Goal: Transaction & Acquisition: Download file/media

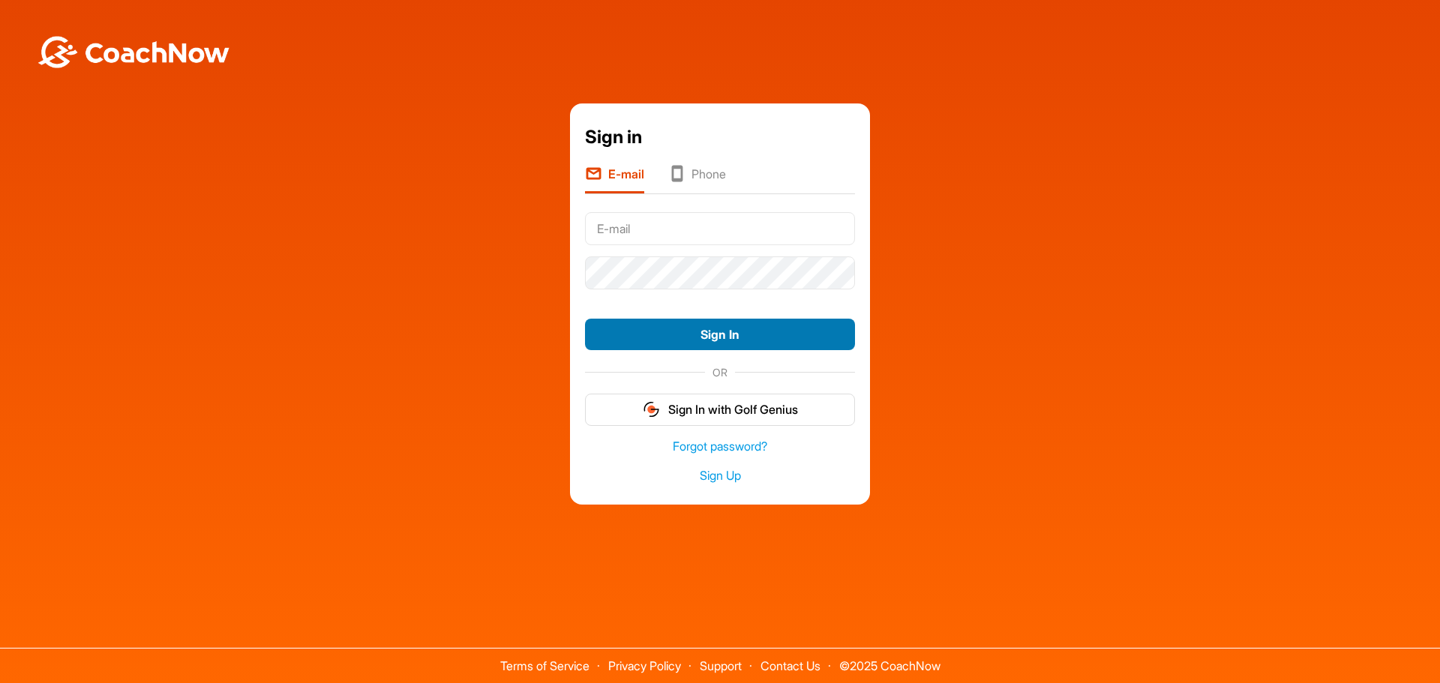
type input "[EMAIL_ADDRESS][DOMAIN_NAME]"
click at [752, 332] on button "Sign In" at bounding box center [720, 335] width 270 height 32
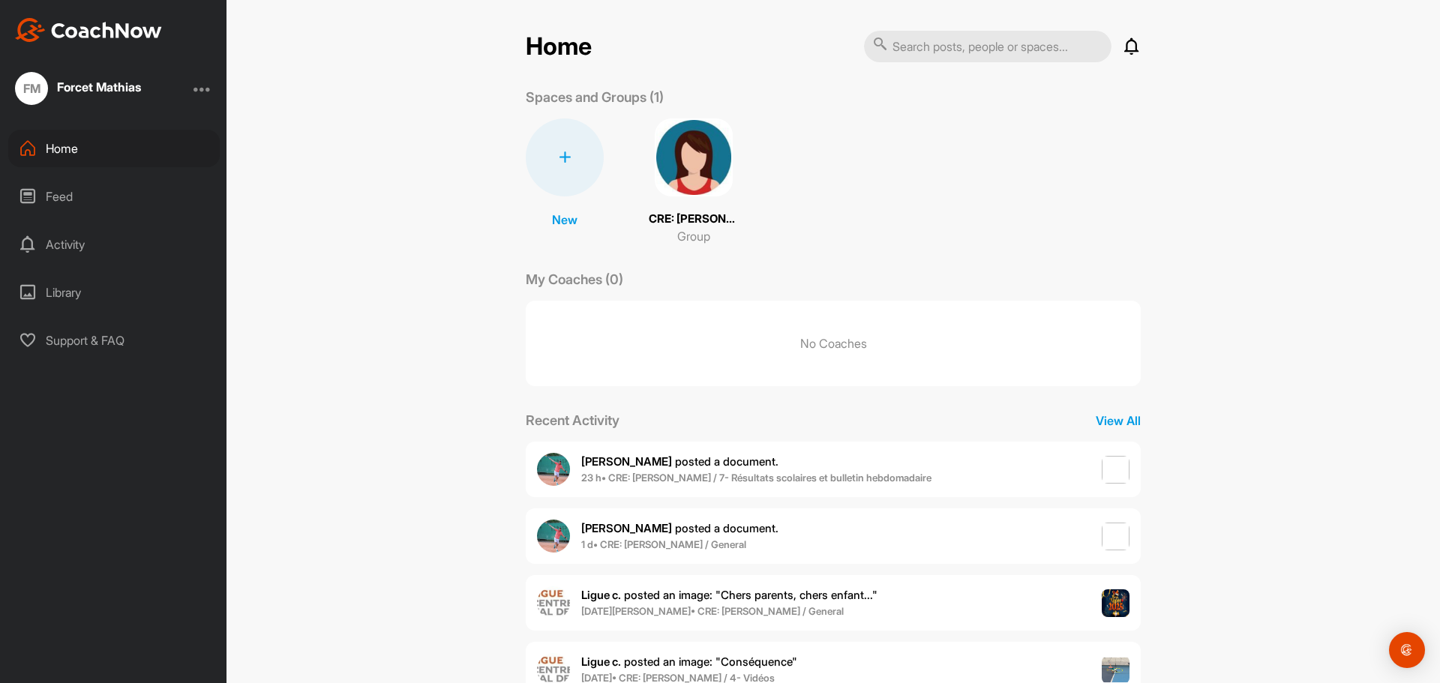
scroll to position [49, 0]
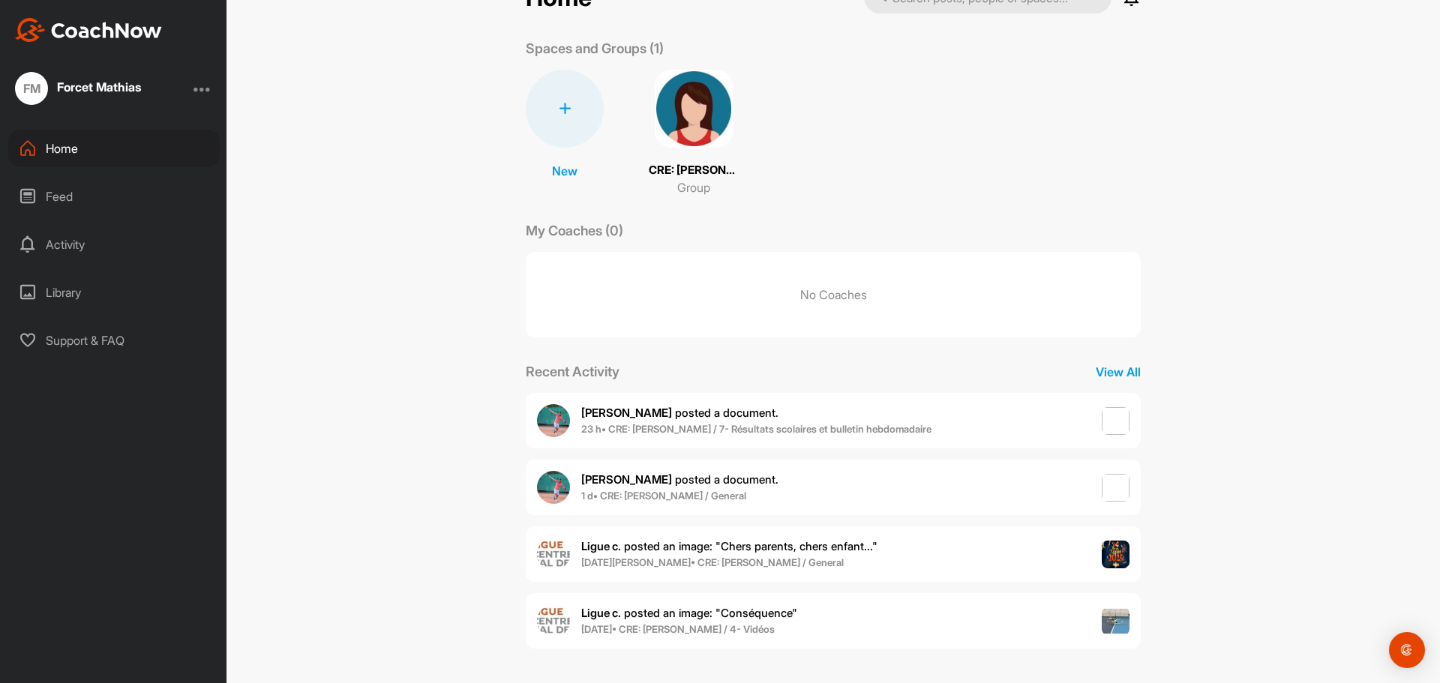
click at [689, 478] on span "[PERSON_NAME] posted a document ." at bounding box center [679, 480] width 197 height 14
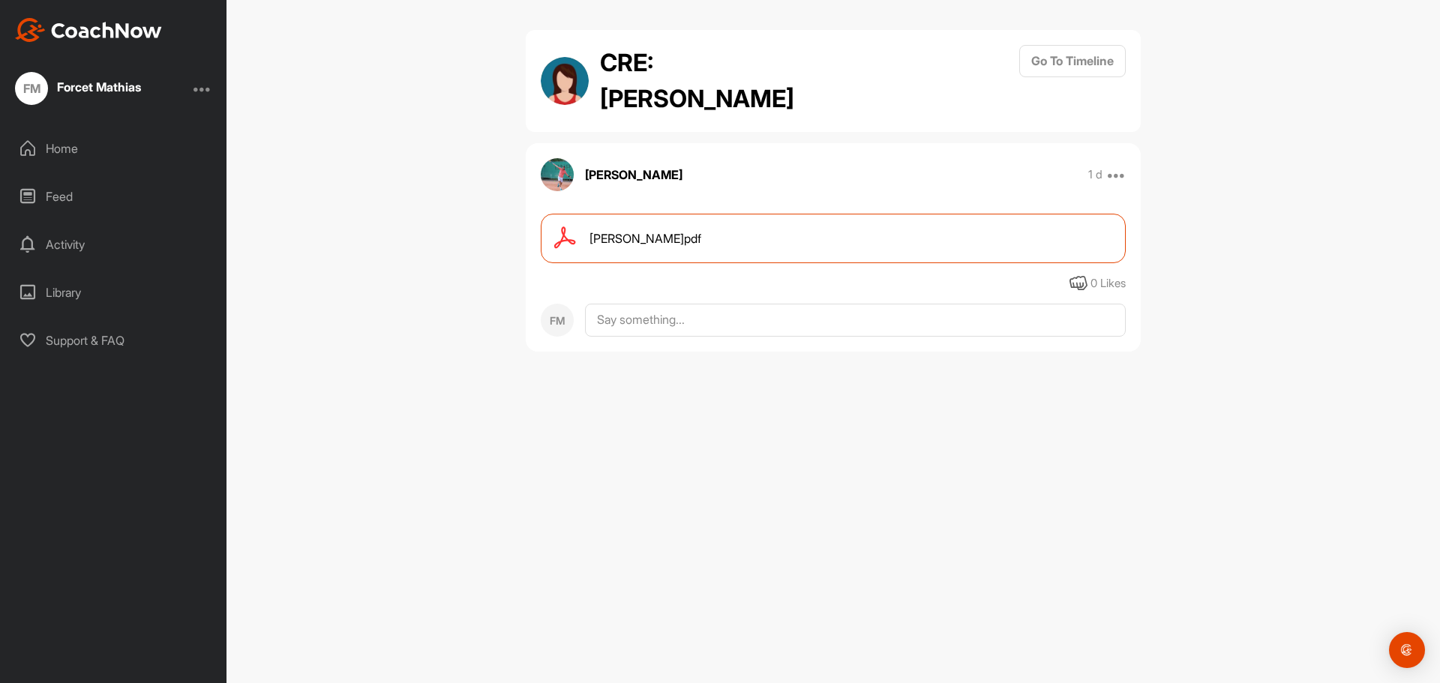
click at [674, 239] on div "[PERSON_NAME]pdf" at bounding box center [833, 239] width 585 height 50
click at [65, 154] on div "Home" at bounding box center [114, 149] width 212 height 38
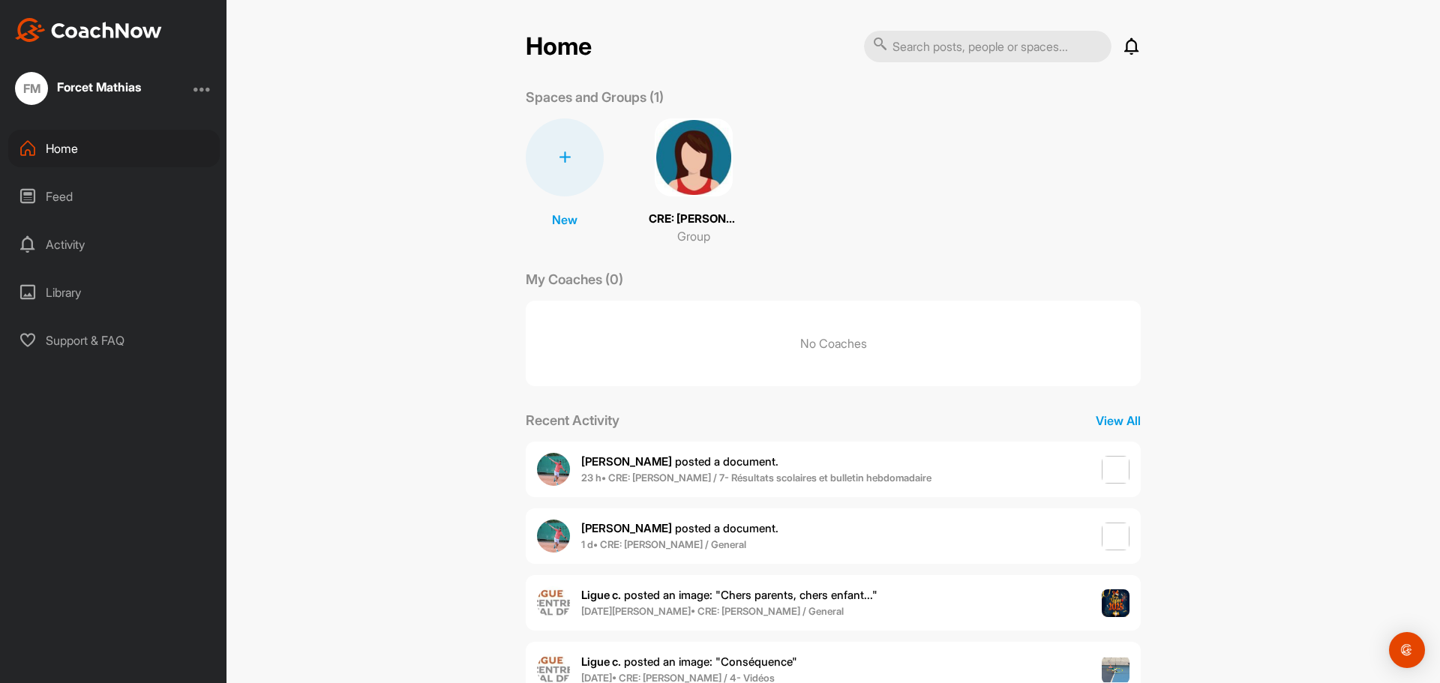
click at [671, 461] on span "Vincent M. posted a document ." at bounding box center [679, 462] width 197 height 14
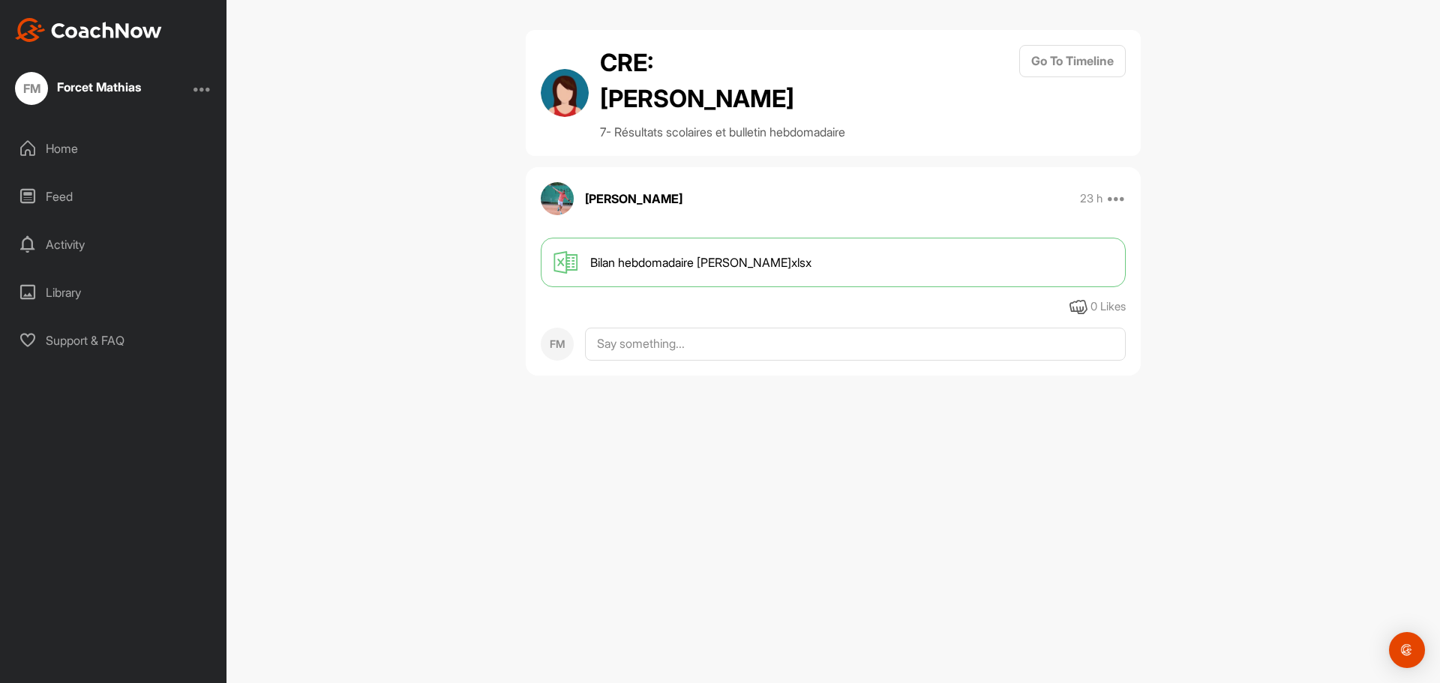
click at [665, 260] on span "Bilan hebdomadaire Camille F.xlsx" at bounding box center [700, 263] width 221 height 18
click at [640, 250] on div "Bilan hebdomadaire Camille F.xlsx" at bounding box center [833, 263] width 585 height 50
click at [639, 265] on span "Bilan hebdomadaire Camille F.xlsx" at bounding box center [700, 263] width 221 height 18
click at [540, 439] on div "CRE: Camille Forcet 7- Résultats scolaires et bulletin hebdomadaire Go To Timel…" at bounding box center [834, 341] width 1214 height 683
click at [55, 152] on div "Home" at bounding box center [114, 149] width 212 height 38
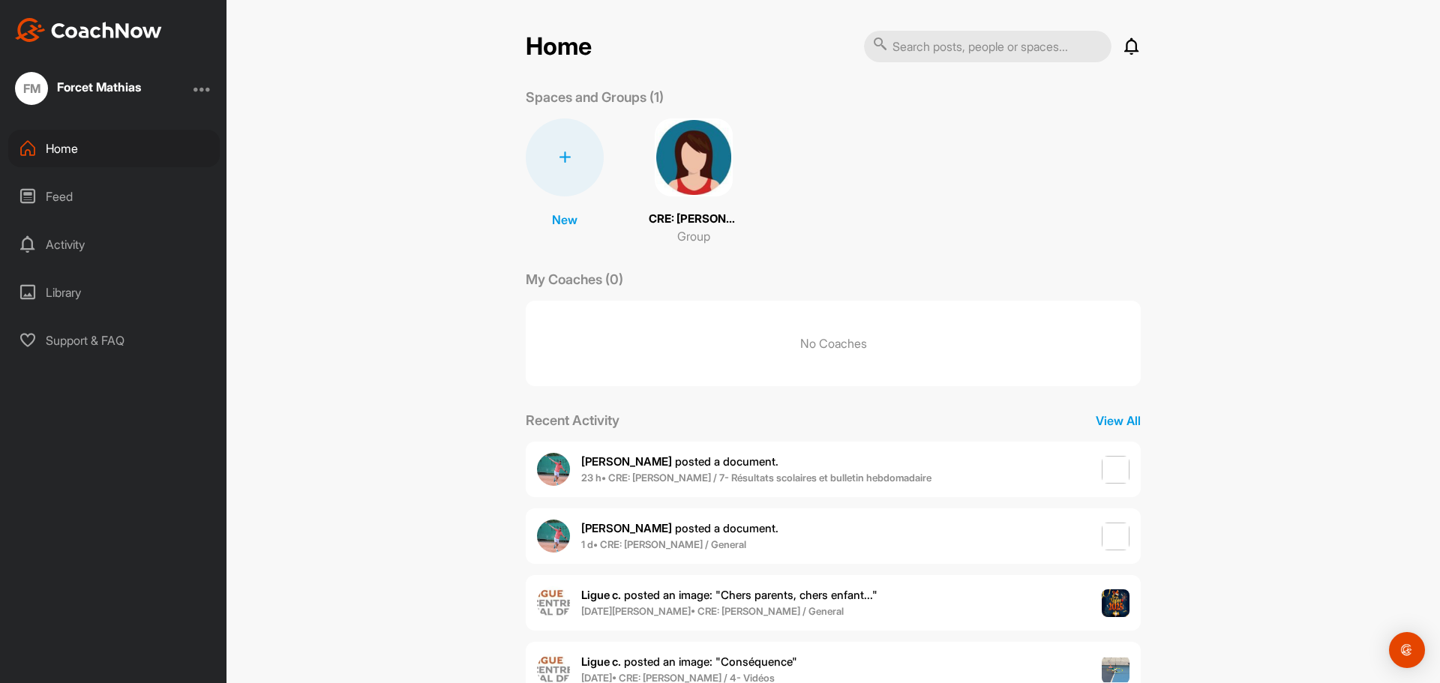
scroll to position [49, 0]
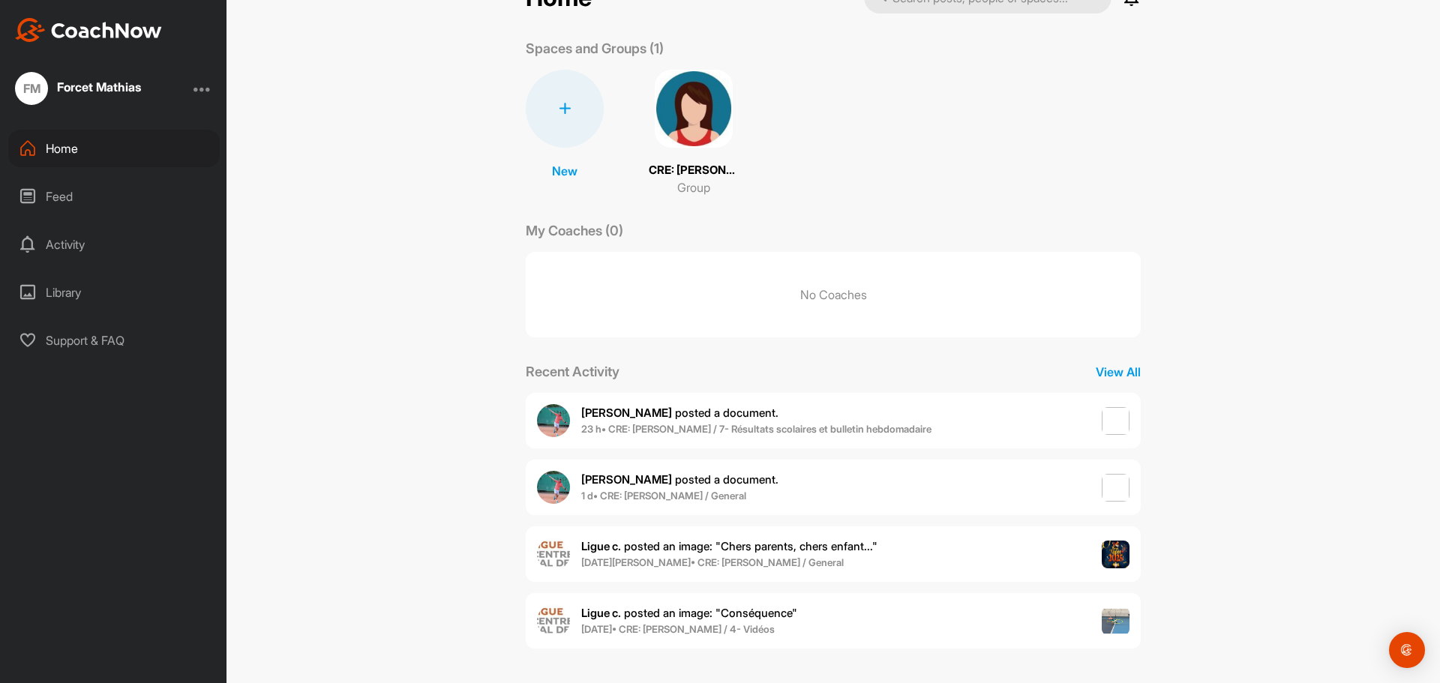
click at [80, 202] on div "Feed" at bounding box center [114, 197] width 212 height 38
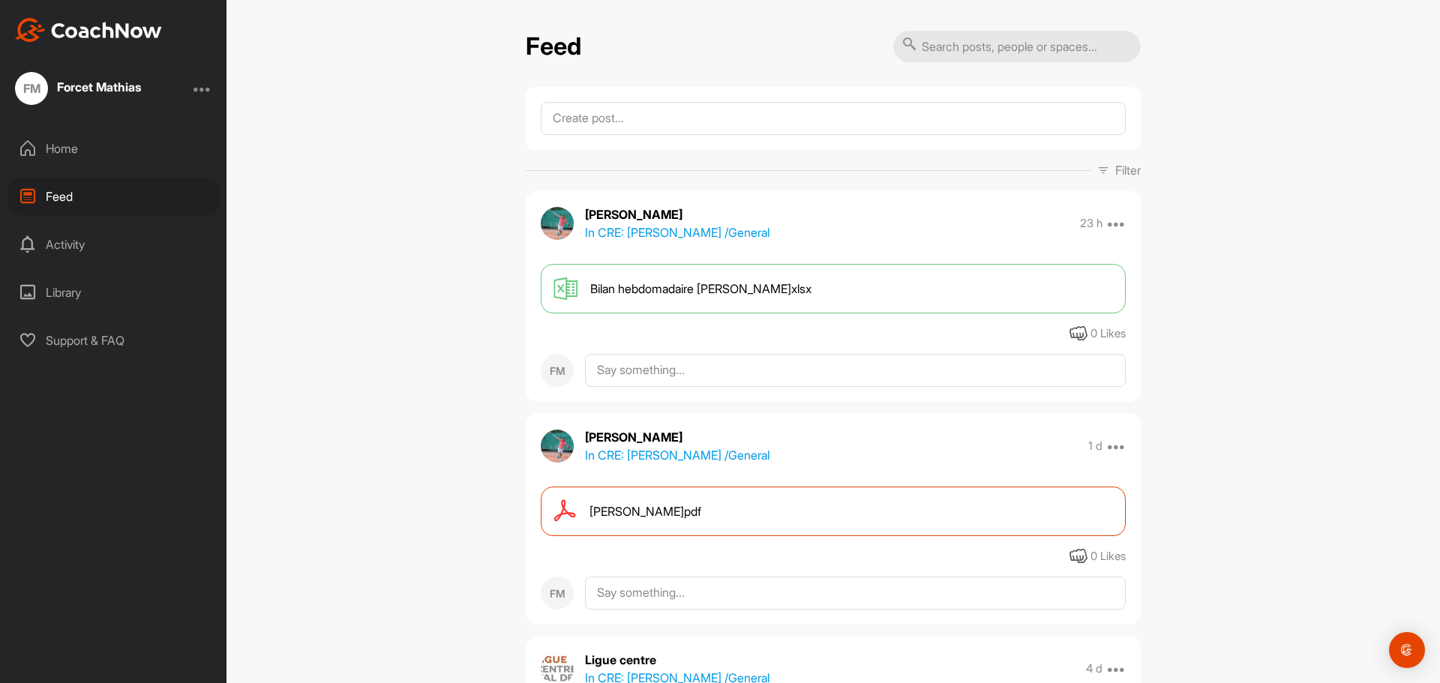
click at [80, 339] on div "Support & FAQ" at bounding box center [114, 341] width 212 height 38
click at [71, 143] on div "Home" at bounding box center [114, 149] width 212 height 38
